Goal: Obtain resource: Download file/media

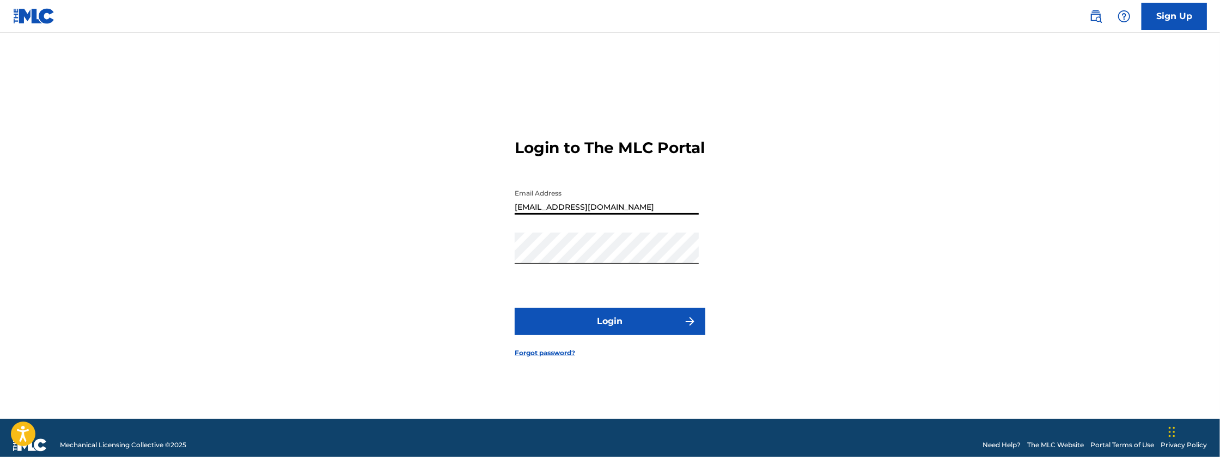
click at [632, 212] on input "[EMAIL_ADDRESS][DOMAIN_NAME]" at bounding box center [607, 199] width 184 height 31
type input "[EMAIL_ADDRESS][DOMAIN_NAME]"
click at [515, 308] on button "Login" at bounding box center [610, 321] width 191 height 27
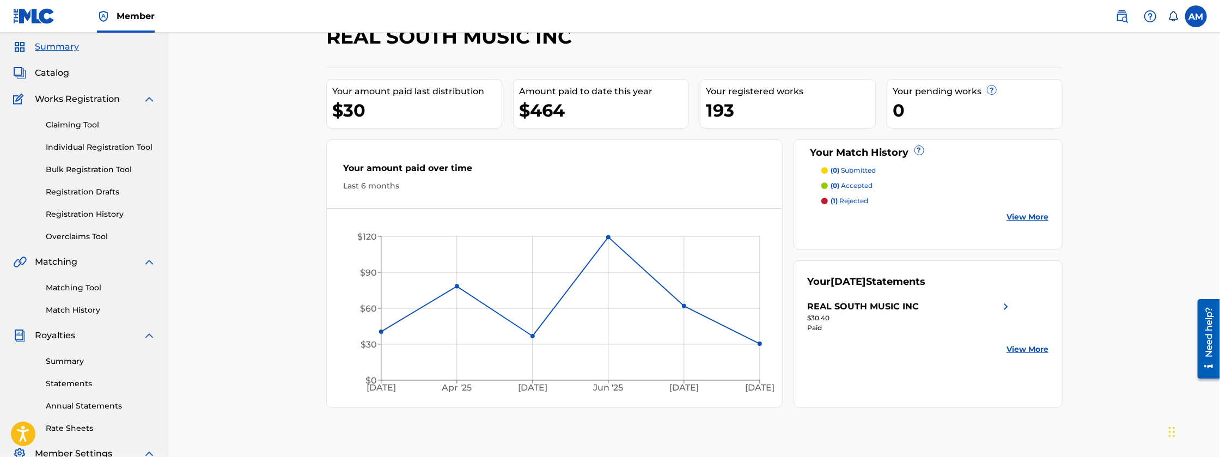
scroll to position [36, 0]
click at [79, 428] on link "Rate Sheets" at bounding box center [101, 427] width 110 height 11
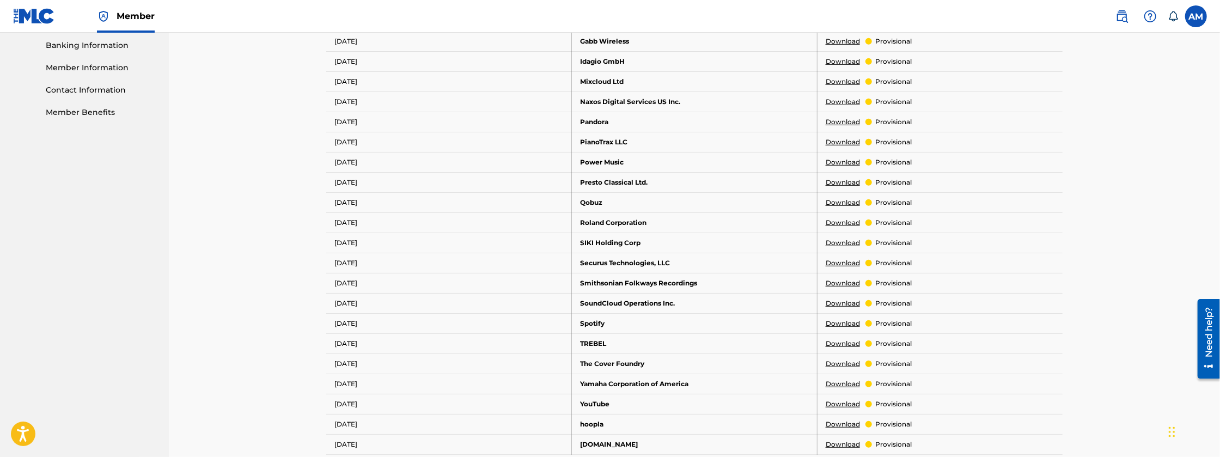
scroll to position [508, 0]
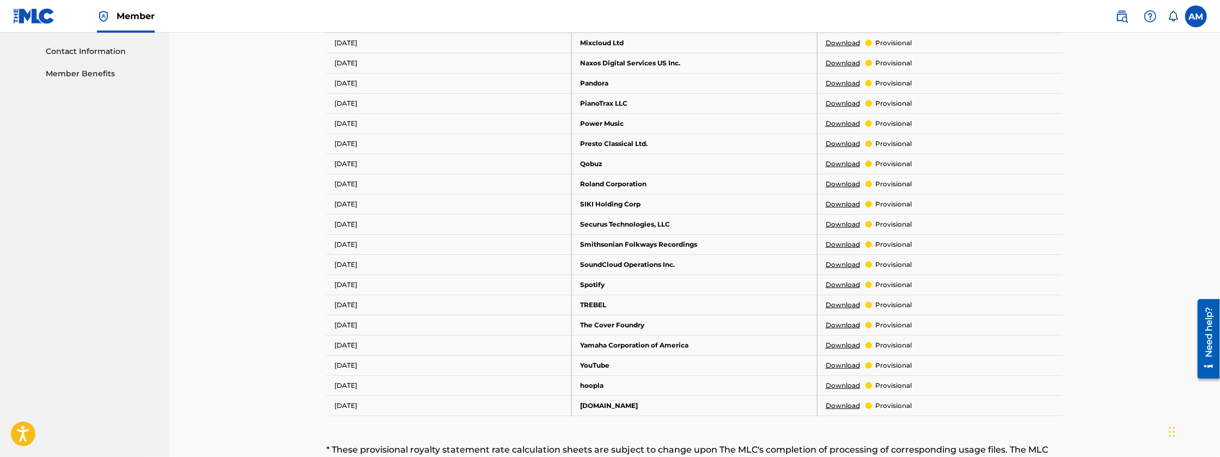
click at [848, 362] on link "Download" at bounding box center [843, 365] width 34 height 10
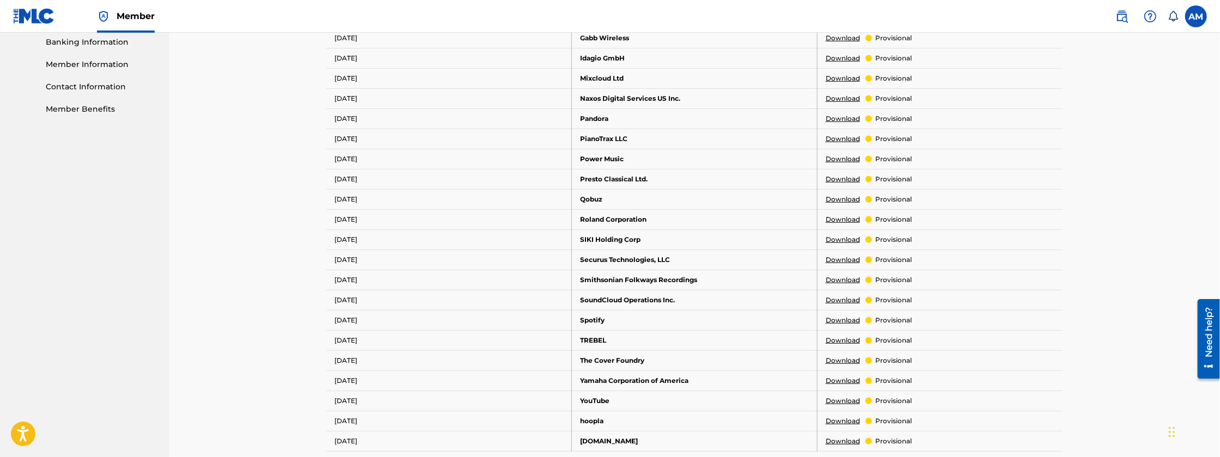
scroll to position [490, 0]
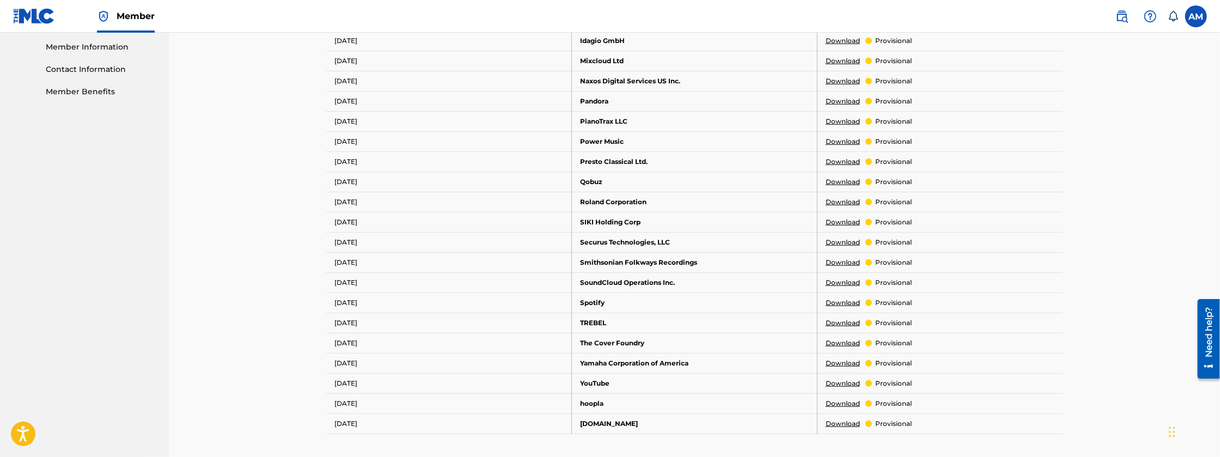
click at [847, 299] on link "Download" at bounding box center [843, 303] width 34 height 10
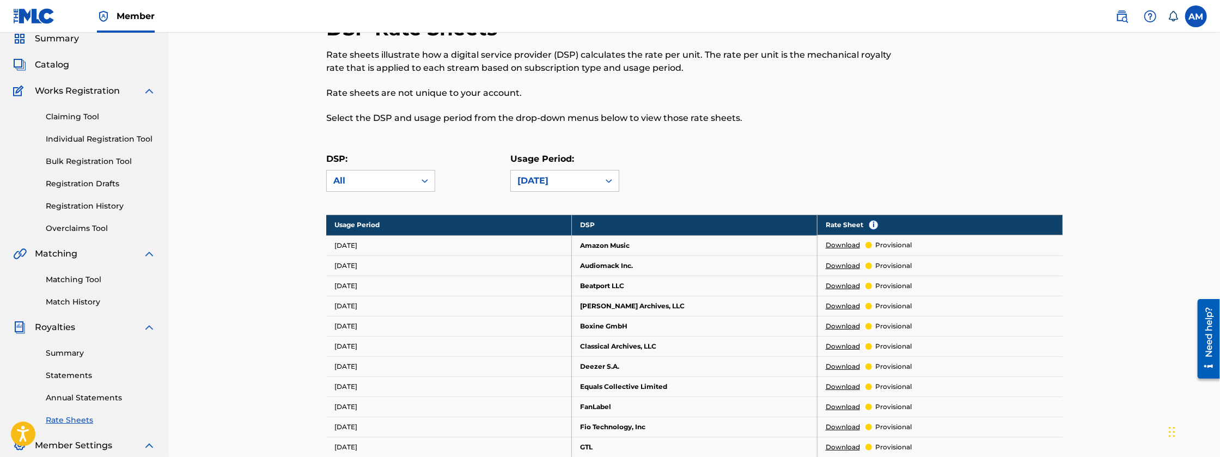
scroll to position [54, 0]
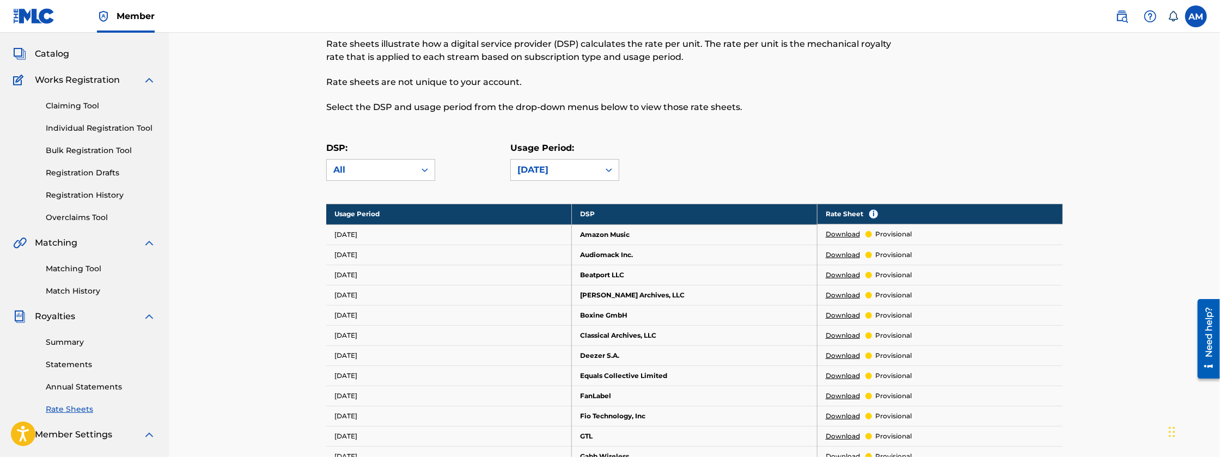
click at [66, 344] on link "Summary" at bounding box center [101, 342] width 110 height 11
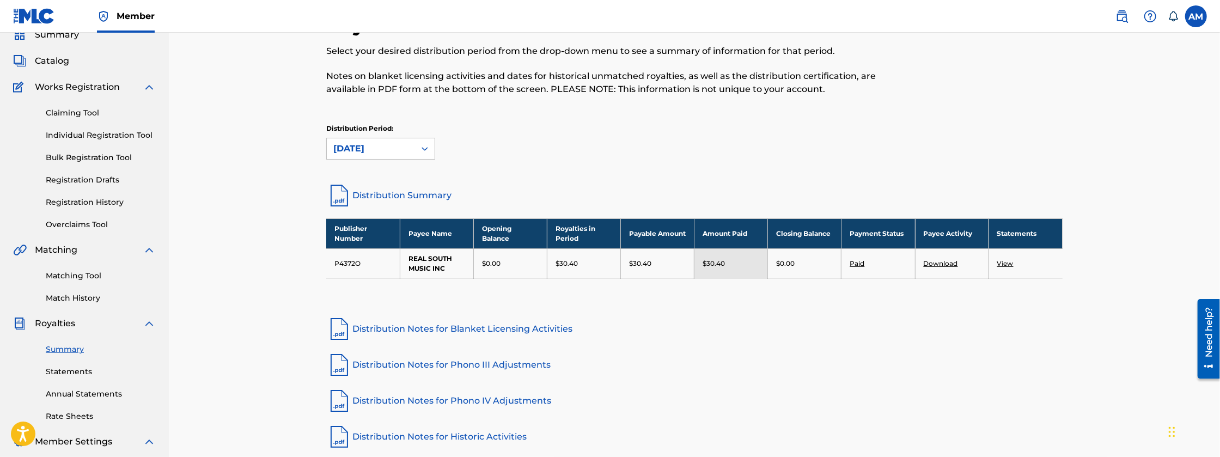
scroll to position [54, 0]
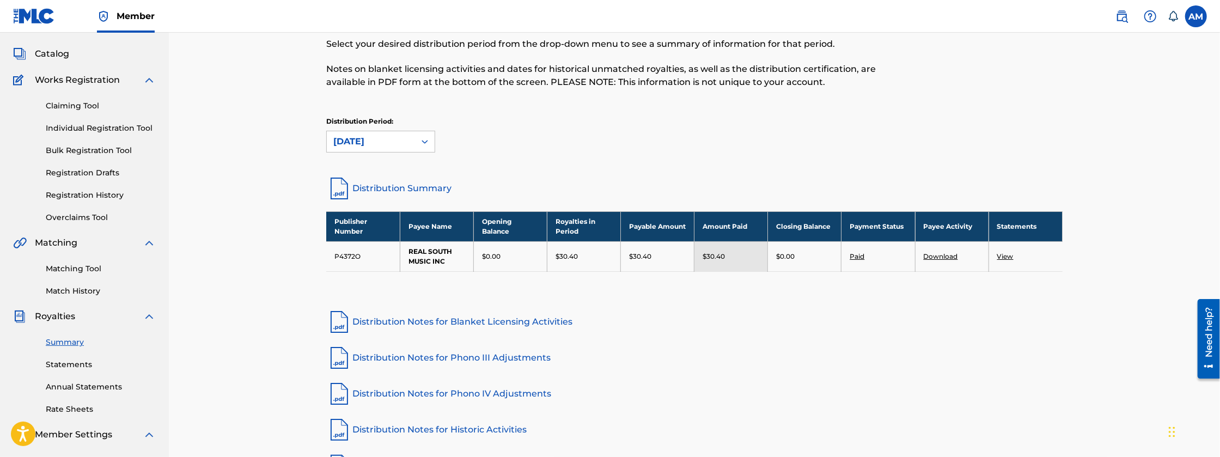
click at [486, 319] on link "Distribution Notes for Blanket Licensing Activities" at bounding box center [694, 322] width 736 height 26
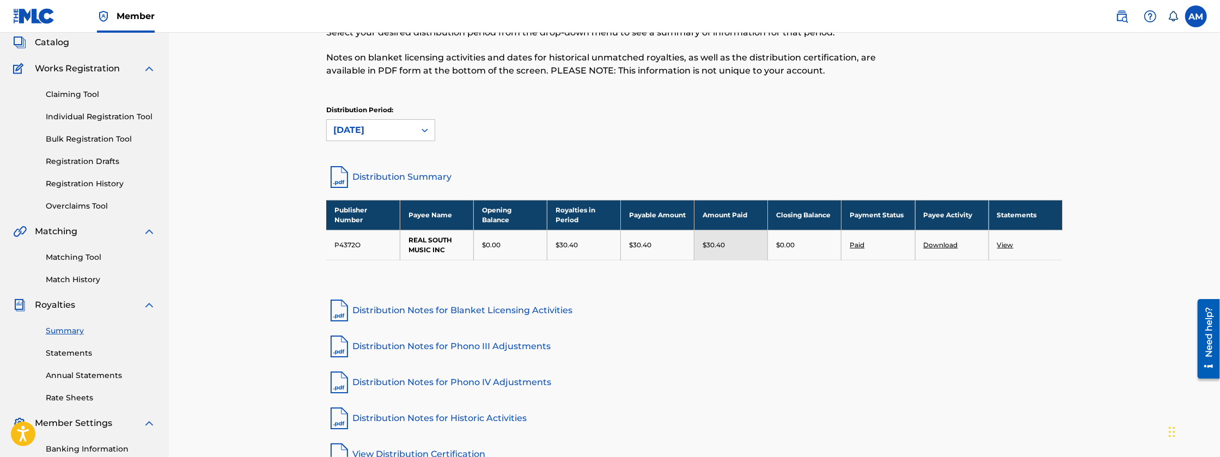
scroll to position [72, 0]
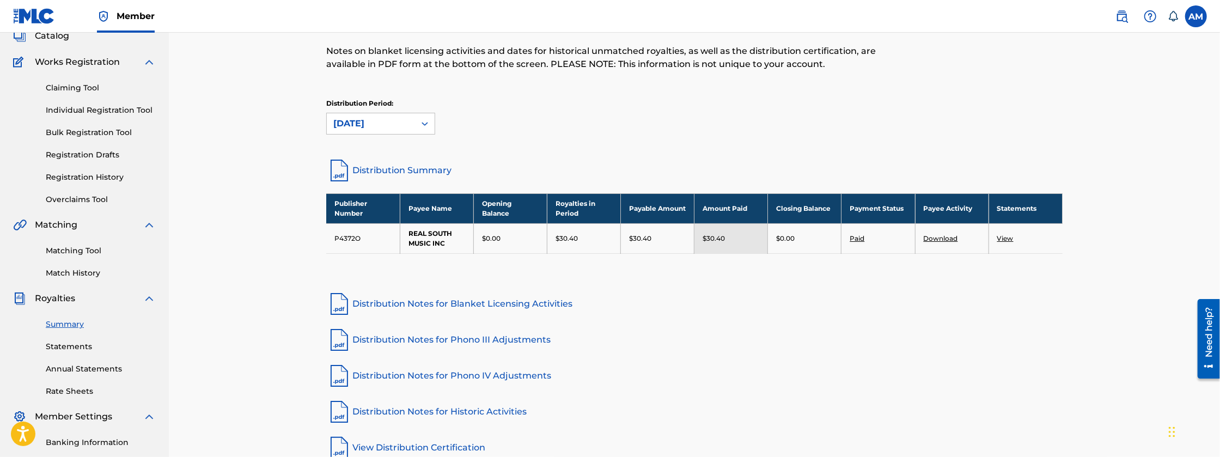
click at [84, 391] on link "Rate Sheets" at bounding box center [101, 391] width 110 height 11
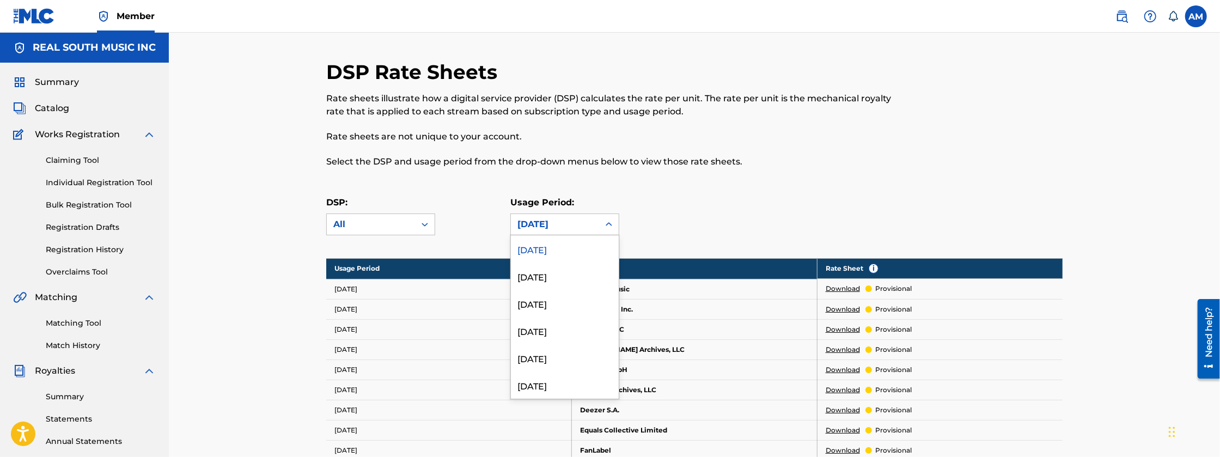
click at [567, 226] on div "[DATE]" at bounding box center [554, 224] width 75 height 13
click at [560, 271] on div "[DATE]" at bounding box center [565, 275] width 108 height 27
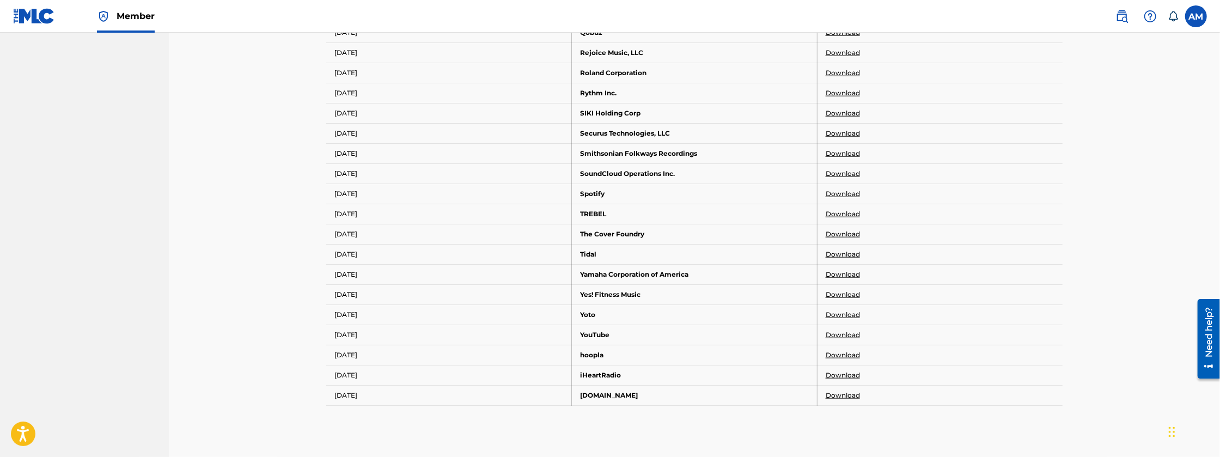
scroll to position [926, 0]
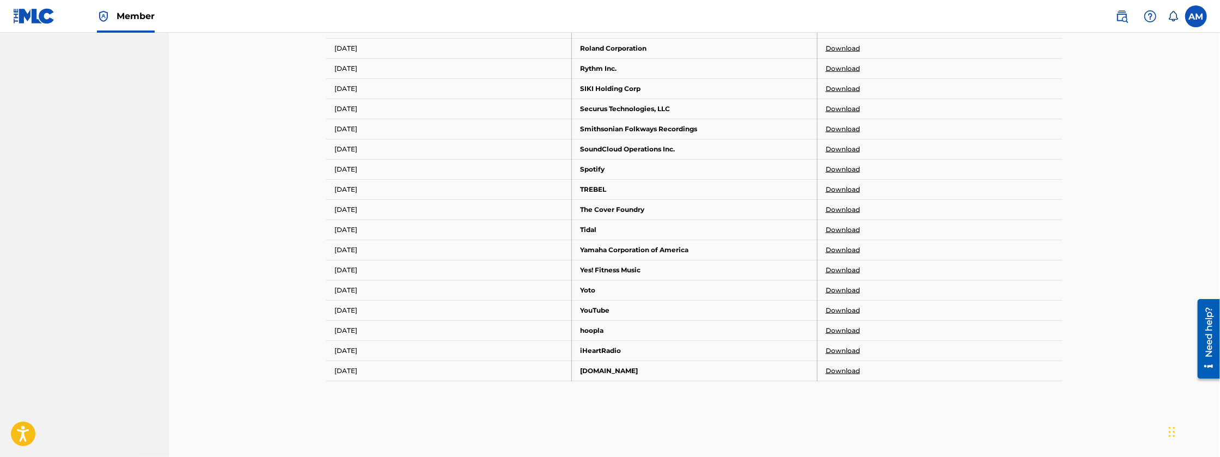
click at [848, 366] on link "Download" at bounding box center [843, 371] width 34 height 10
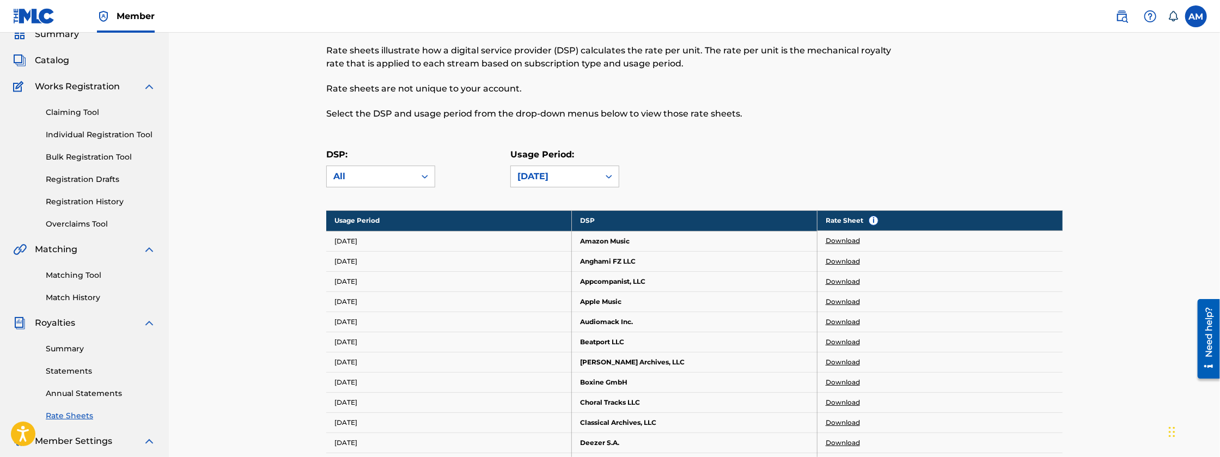
scroll to position [0, 0]
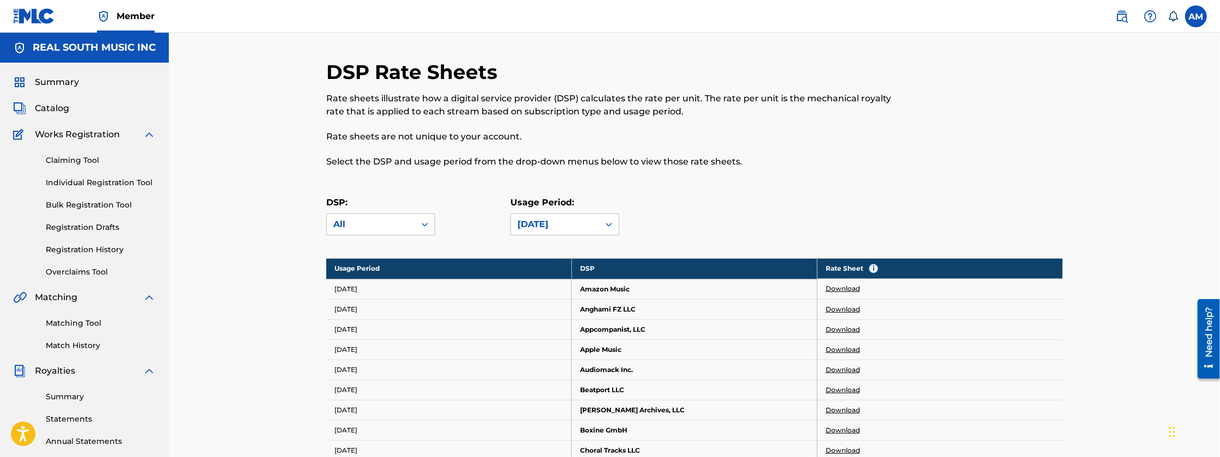
click at [72, 391] on link "Summary" at bounding box center [101, 396] width 110 height 11
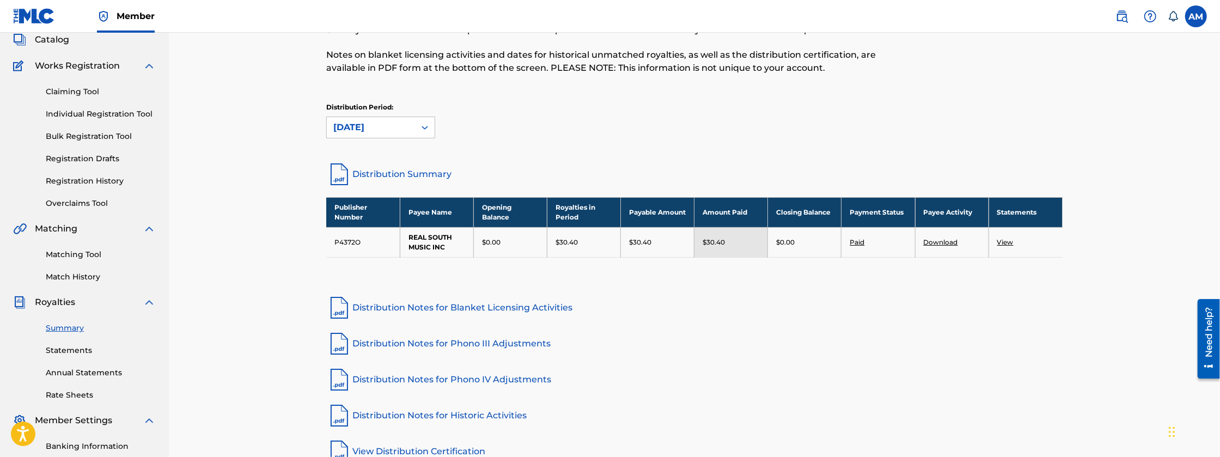
scroll to position [72, 0]
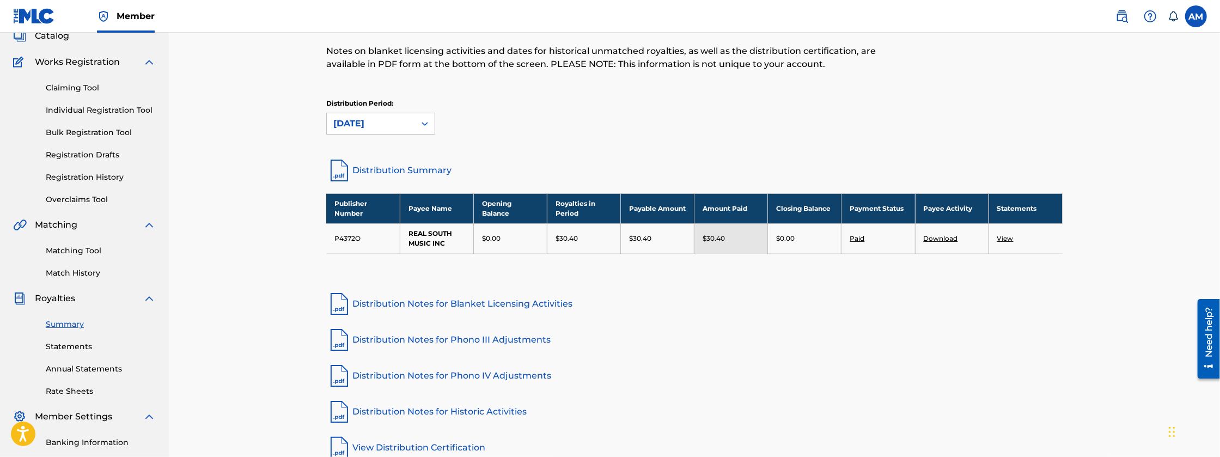
click at [429, 305] on link "Distribution Notes for Blanket Licensing Activities" at bounding box center [694, 304] width 736 height 26
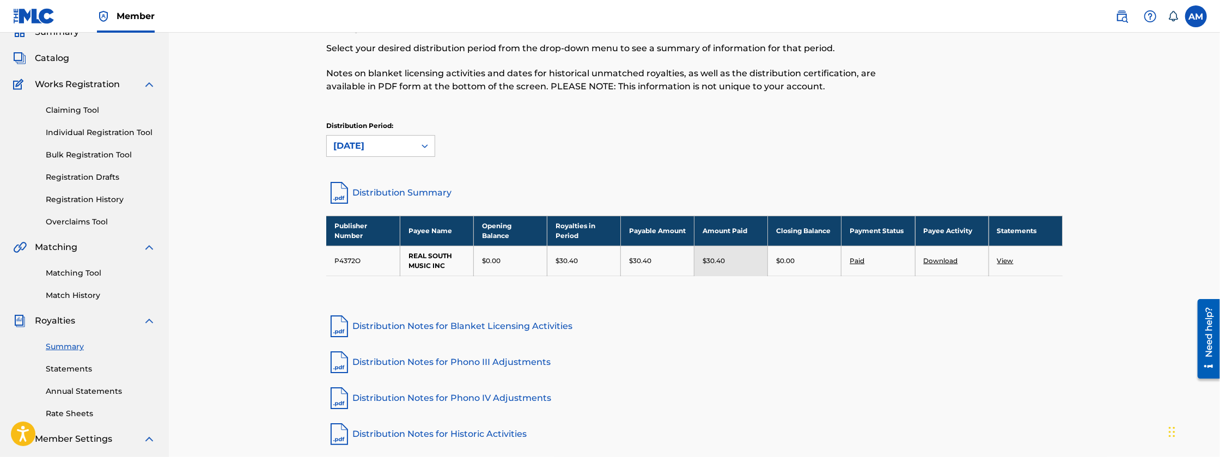
scroll to position [54, 0]
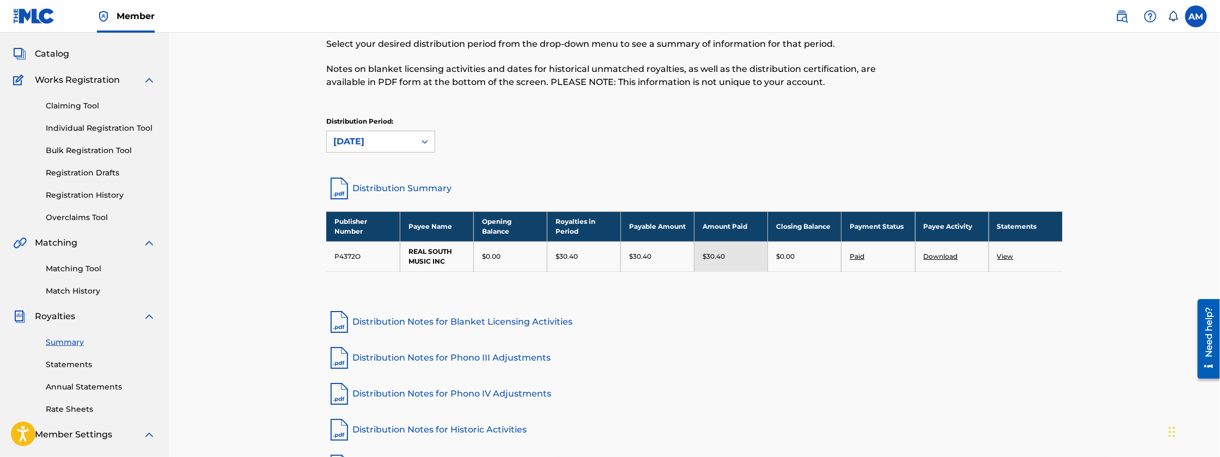
click at [74, 408] on link "Rate Sheets" at bounding box center [101, 409] width 110 height 11
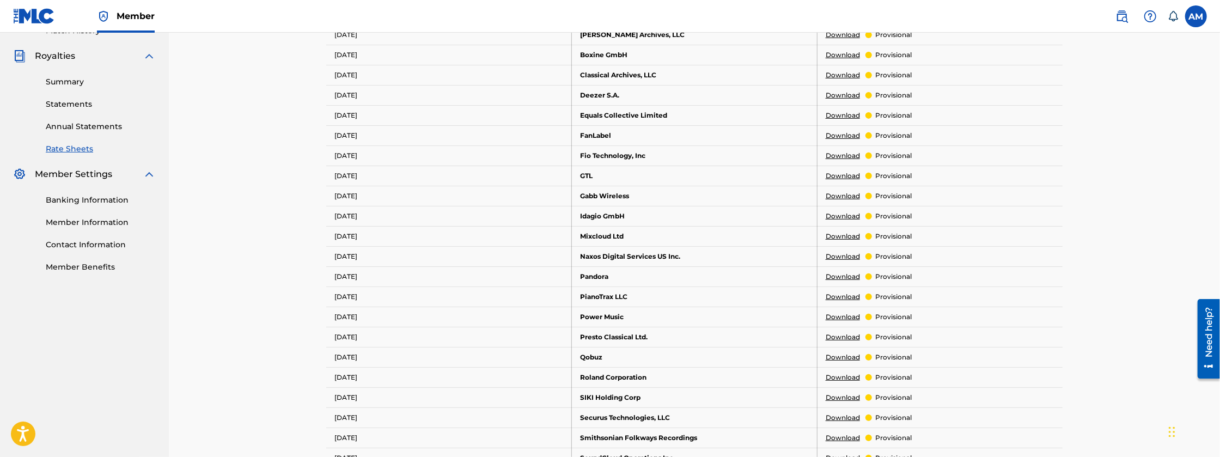
scroll to position [327, 0]
